Goal: Check status: Check status

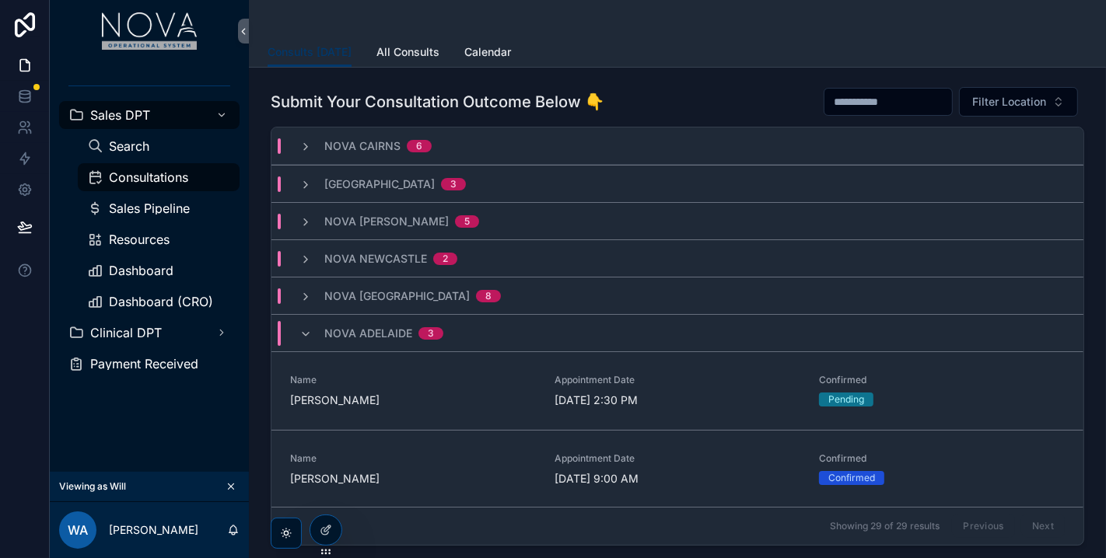
click at [311, 340] on div "Nova Adelaide 3" at bounding box center [371, 333] width 144 height 25
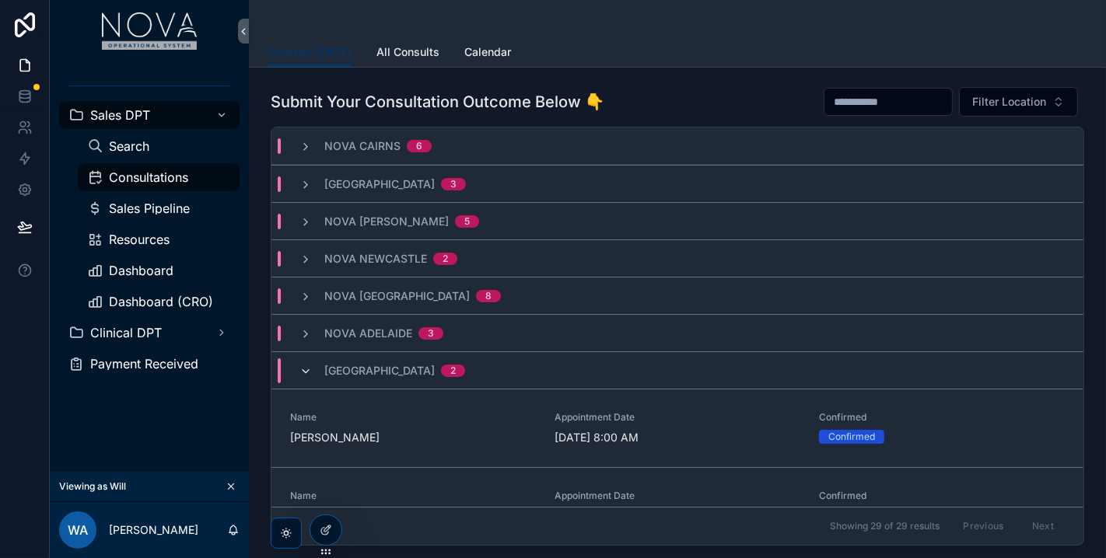
click at [306, 368] on icon "scrollable content" at bounding box center [305, 371] width 12 height 12
